Goal: Browse casually: Explore the website without a specific task or goal

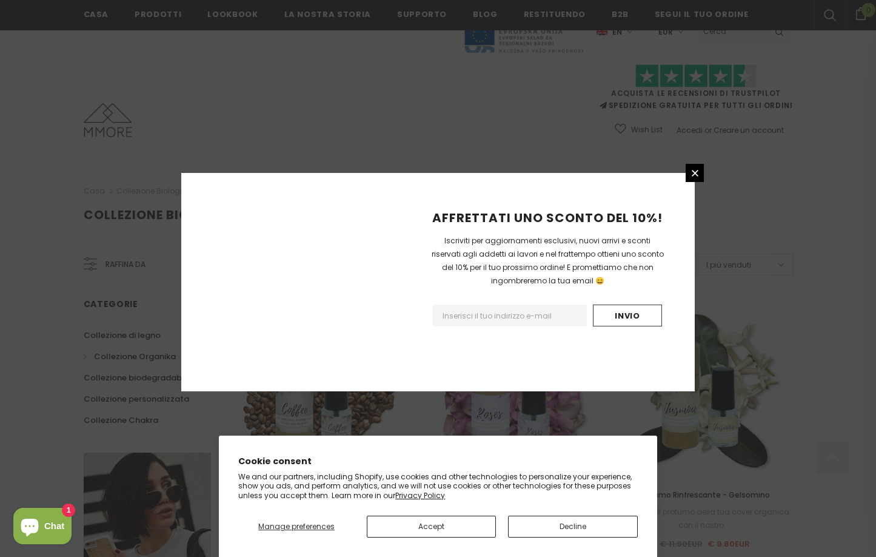
scroll to position [686, 0]
